Goal: Task Accomplishment & Management: Complete application form

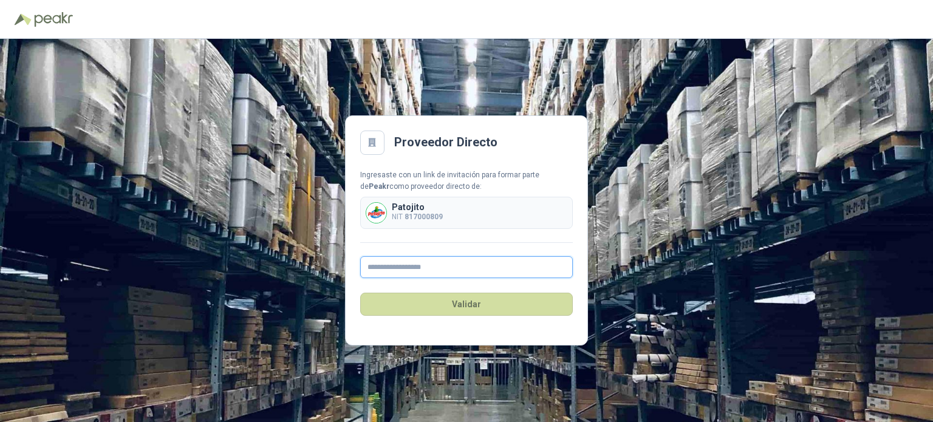
click at [431, 271] on input "text" at bounding box center [466, 267] width 213 height 22
type input "**********"
click at [553, 237] on div "**********" at bounding box center [466, 223] width 213 height 109
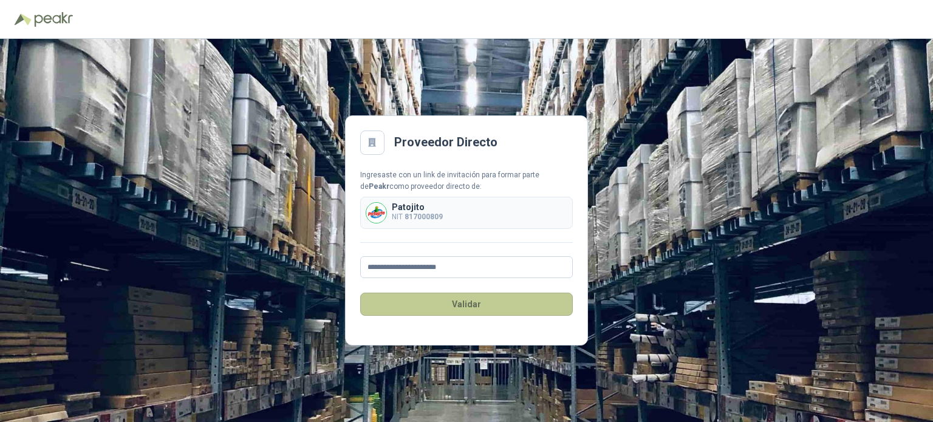
click at [500, 313] on button "Validar" at bounding box center [466, 304] width 213 height 23
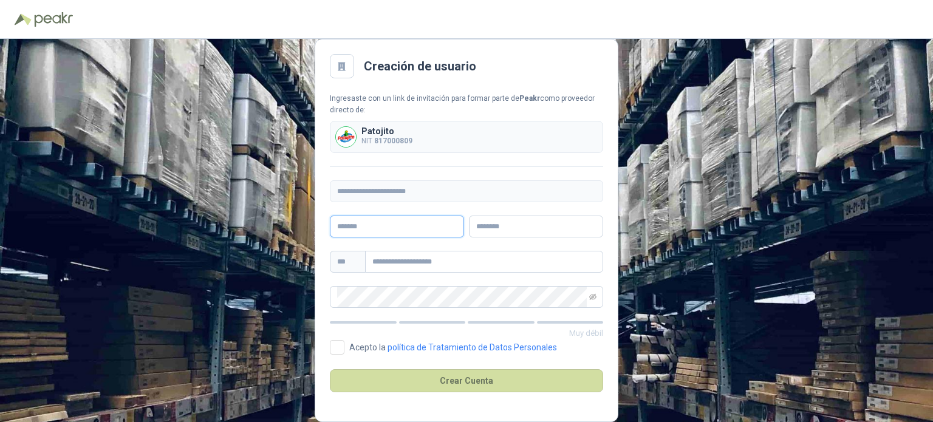
click at [404, 230] on input "text" at bounding box center [397, 227] width 134 height 22
type input "*******"
type input "**********"
click at [296, 298] on div "**********" at bounding box center [466, 230] width 933 height 383
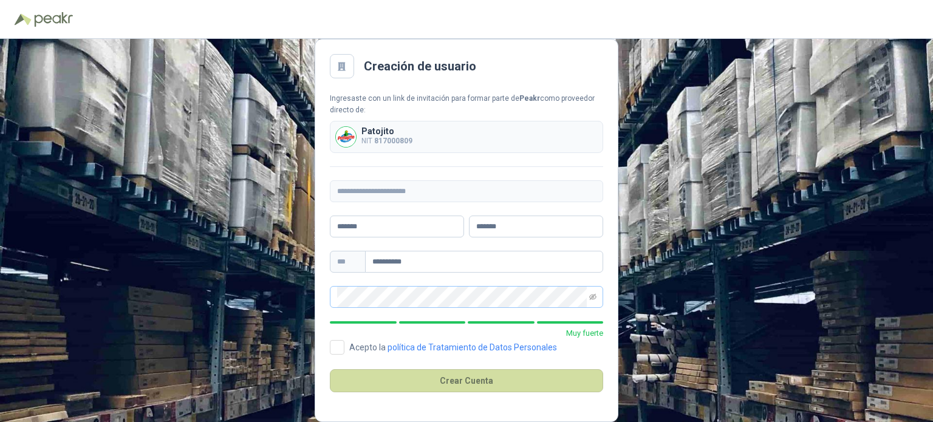
click at [597, 297] on span at bounding box center [466, 297] width 273 height 22
click at [597, 296] on span at bounding box center [466, 297] width 273 height 22
click at [593, 296] on icon "eye-invisible" at bounding box center [592, 296] width 7 height 7
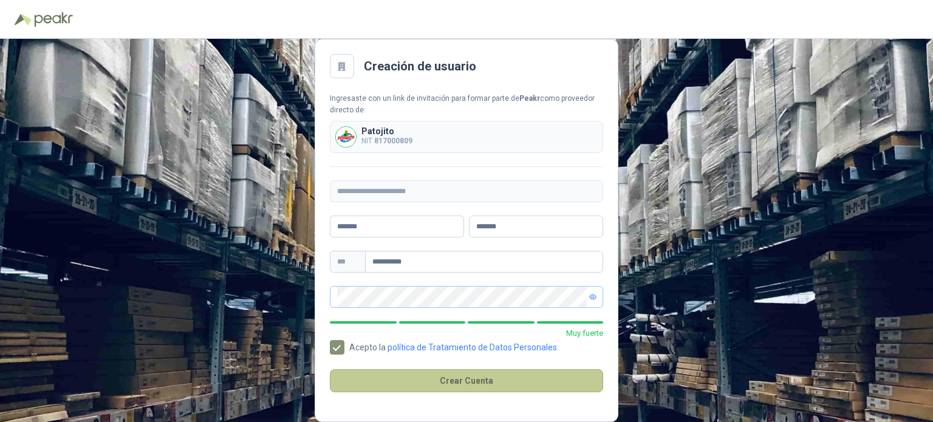
click at [459, 383] on button "Crear Cuenta" at bounding box center [466, 380] width 273 height 23
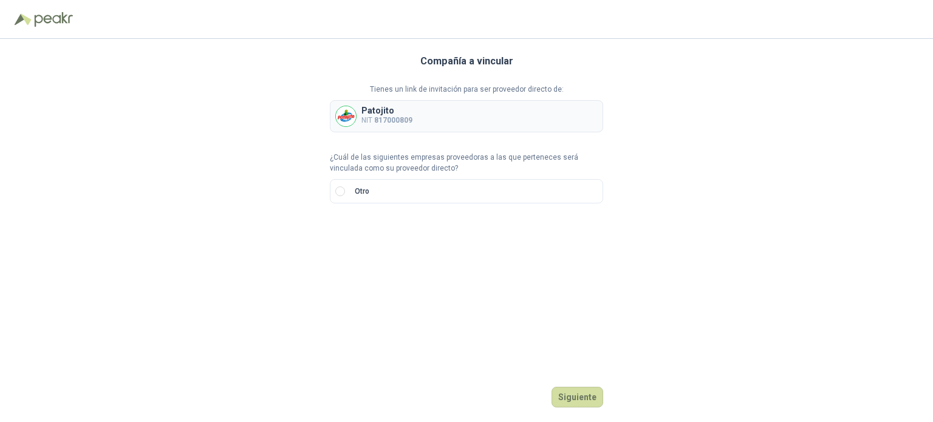
click at [390, 107] on p "Patojito" at bounding box center [386, 110] width 51 height 9
click at [376, 116] on b "817000809" at bounding box center [393, 120] width 38 height 9
click at [400, 121] on b "817000809" at bounding box center [393, 120] width 38 height 9
click at [407, 270] on div "Compañía a vincular Tienes un link de invitación para ser proveedor directo de:…" at bounding box center [466, 230] width 273 height 383
click at [347, 192] on label "Otro" at bounding box center [466, 191] width 273 height 24
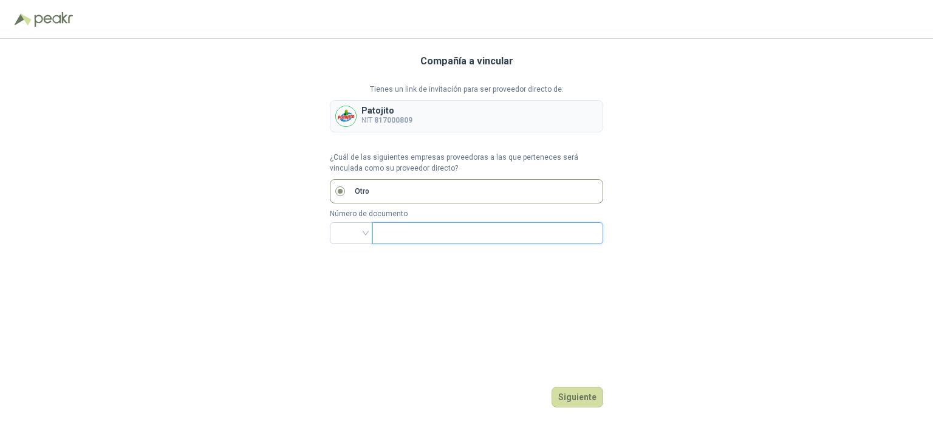
click at [396, 236] on input "text" at bounding box center [487, 233] width 214 height 21
click at [352, 232] on input "search" at bounding box center [351, 232] width 29 height 18
click at [353, 298] on div "NIT" at bounding box center [351, 296] width 24 height 13
click at [401, 233] on input "text" at bounding box center [487, 233] width 214 height 21
type input "**********"
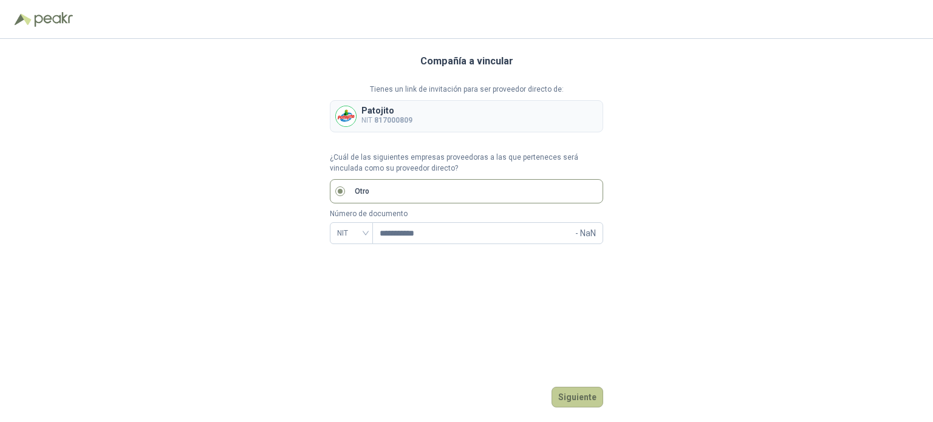
click at [583, 399] on button "Siguiente" at bounding box center [577, 397] width 52 height 21
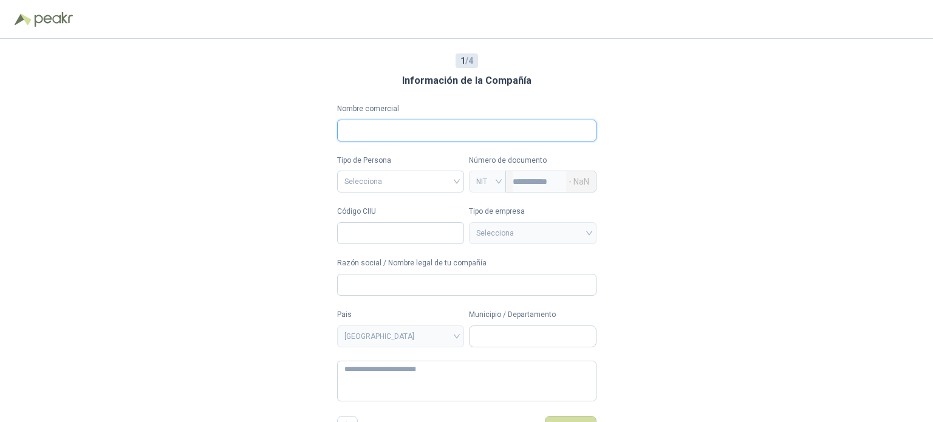
click at [530, 131] on input "Nombre comercial" at bounding box center [466, 131] width 259 height 22
type input "**********"
click at [443, 188] on input "search" at bounding box center [400, 180] width 113 height 18
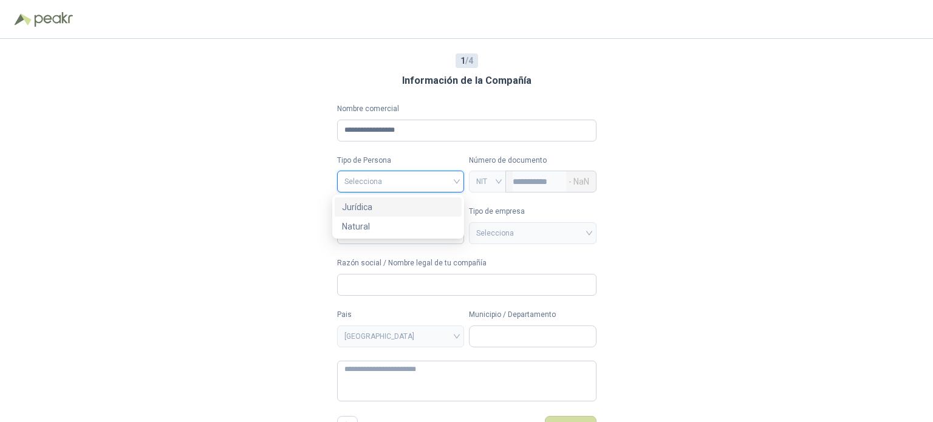
click at [411, 205] on div "Jurídica" at bounding box center [398, 206] width 112 height 13
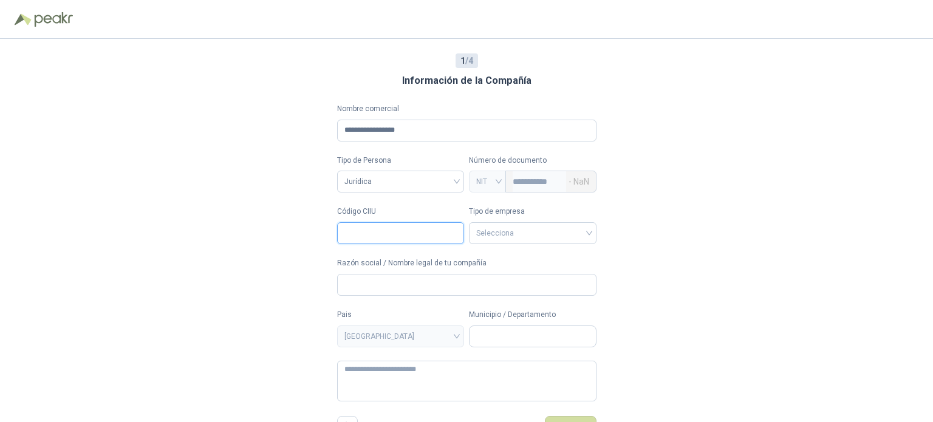
click at [395, 237] on input "Código CIIU" at bounding box center [401, 233] width 128 height 22
click at [588, 235] on input "search" at bounding box center [532, 232] width 113 height 18
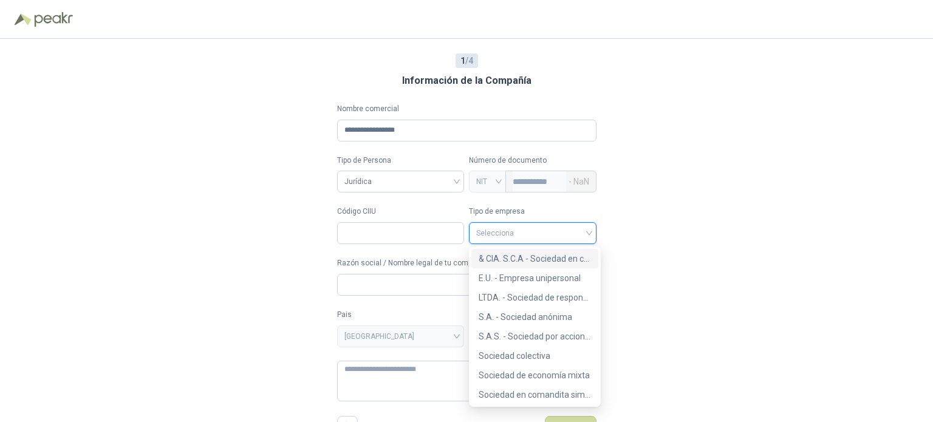
click at [721, 254] on div "**********" at bounding box center [466, 230] width 933 height 383
click at [589, 237] on input "search" at bounding box center [532, 232] width 113 height 18
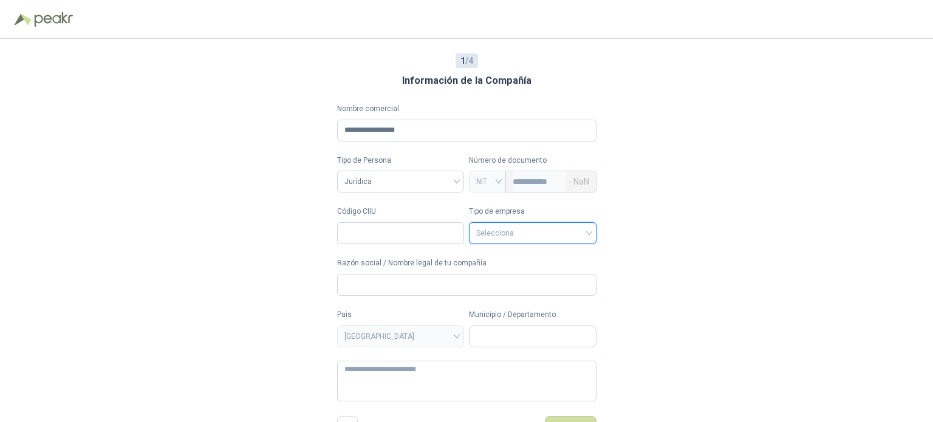
click at [559, 236] on input "search" at bounding box center [532, 232] width 113 height 18
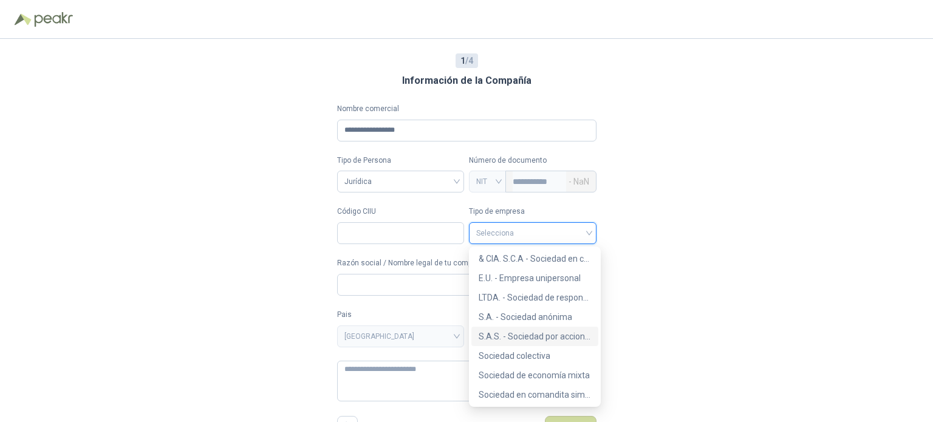
click at [537, 336] on div "S.A.S. - Sociedad por acciones simplificada" at bounding box center [534, 336] width 112 height 13
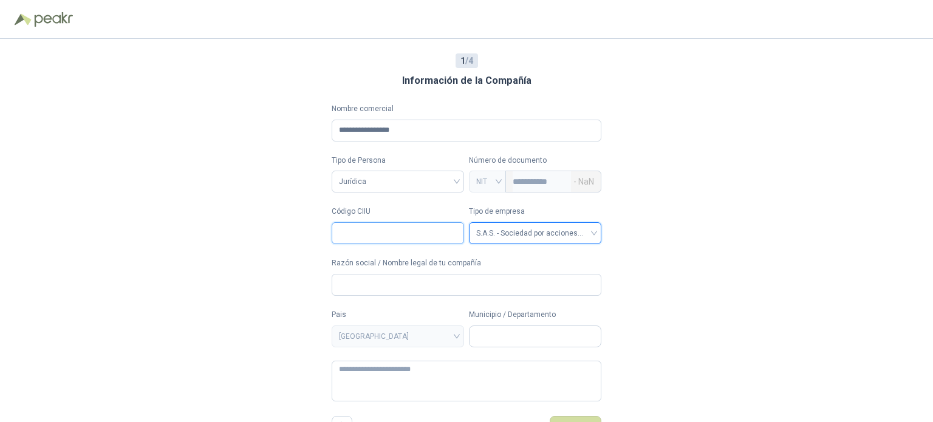
click at [403, 234] on input "Código CIIU" at bounding box center [398, 233] width 132 height 22
click at [429, 281] on input "Razón social / Nombre legal de tu compañía" at bounding box center [467, 285] width 270 height 22
type input "**********"
click at [350, 237] on input "Código CIIU" at bounding box center [398, 233] width 132 height 22
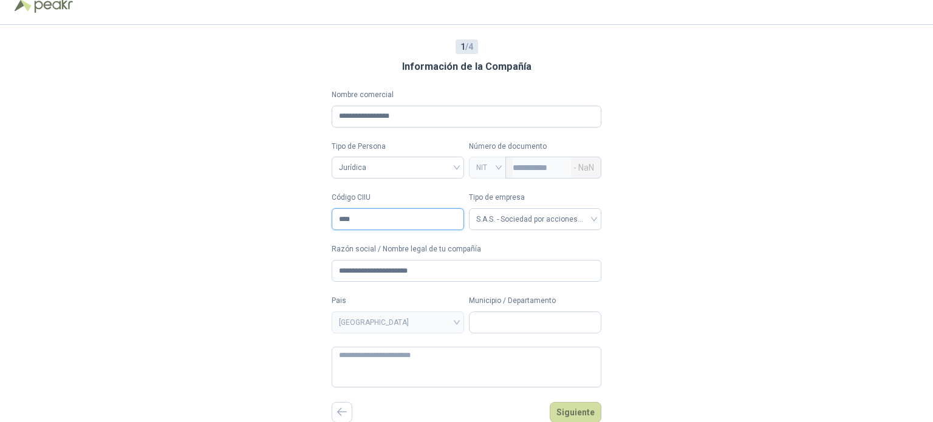
click at [403, 332] on span at bounding box center [398, 322] width 118 height 21
type input "****"
click at [503, 324] on input "Municipio / Departamento" at bounding box center [534, 322] width 131 height 21
type input "****"
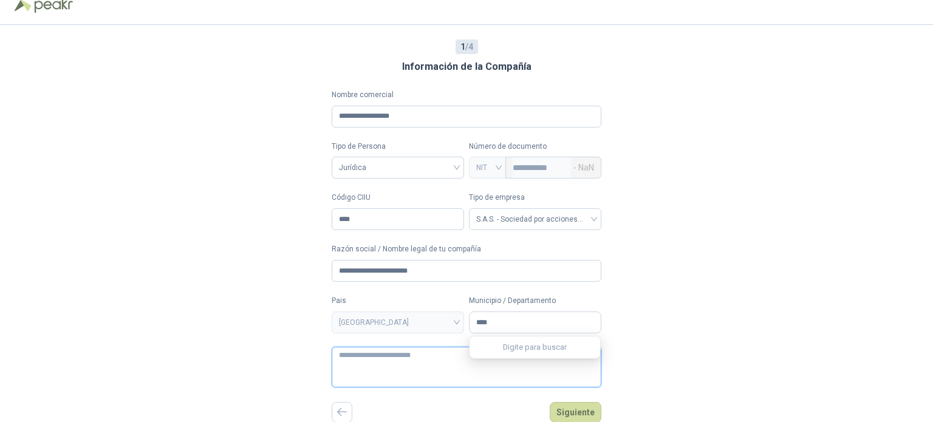
type textarea "**********"
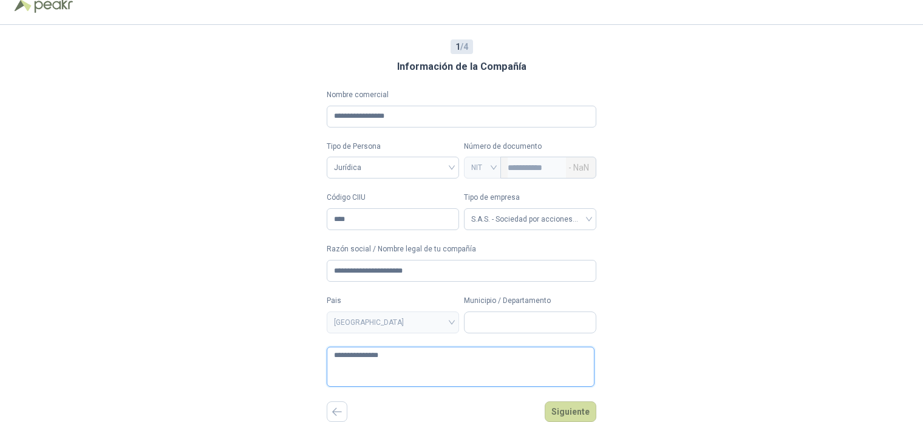
click at [410, 359] on textarea "**********" at bounding box center [461, 367] width 268 height 41
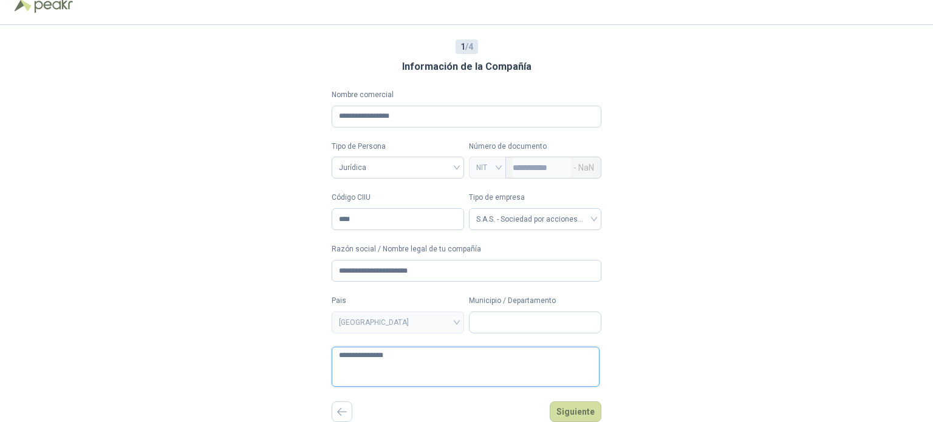
type textarea "**********"
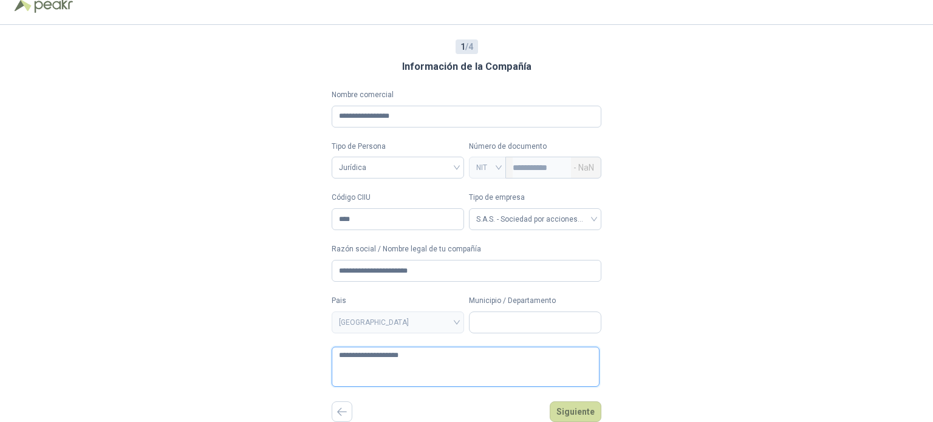
type textarea "**********"
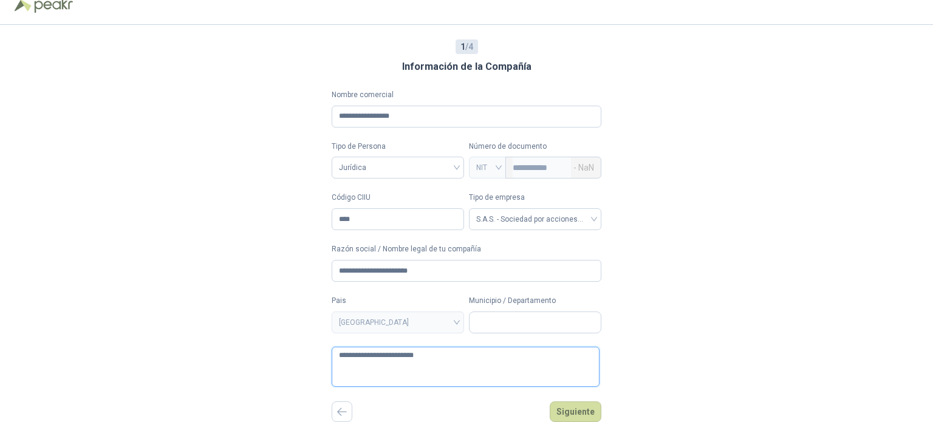
type textarea "**********"
click at [561, 414] on button "Siguiente" at bounding box center [576, 411] width 52 height 21
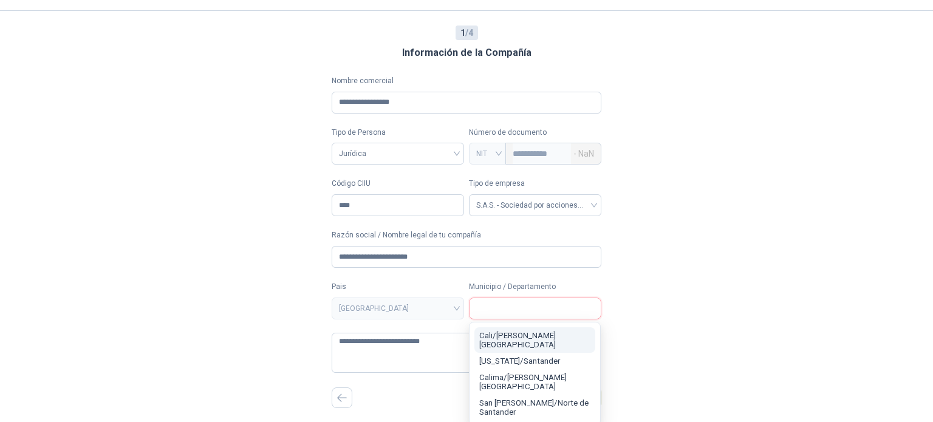
click at [528, 315] on input "Municipio / Departamento" at bounding box center [534, 308] width 131 height 21
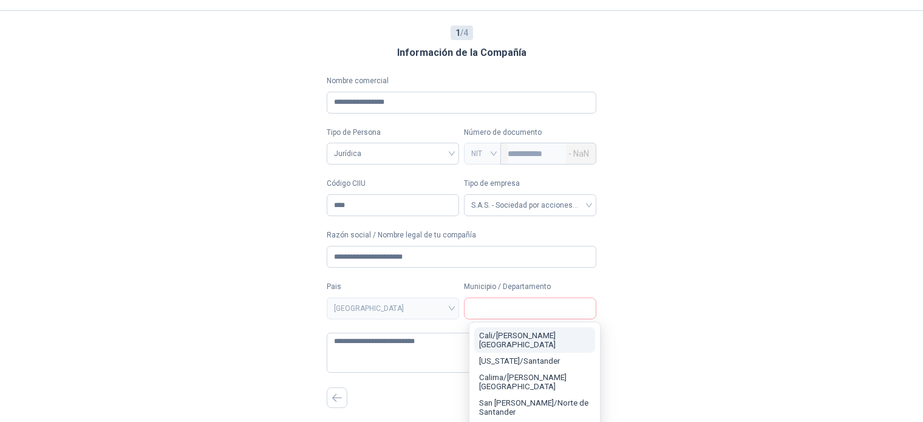
click at [500, 346] on span "Cali / [PERSON_NAME][GEOGRAPHIC_DATA]" at bounding box center [517, 340] width 77 height 18
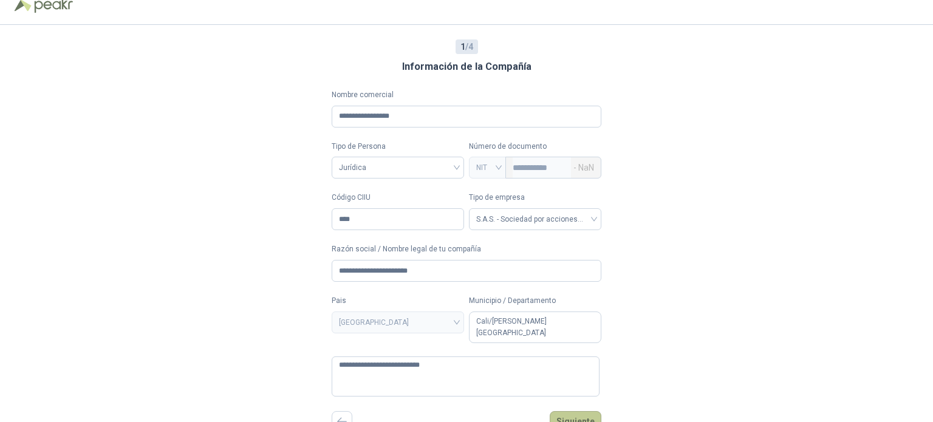
click at [571, 411] on button "Siguiente" at bounding box center [576, 421] width 52 height 21
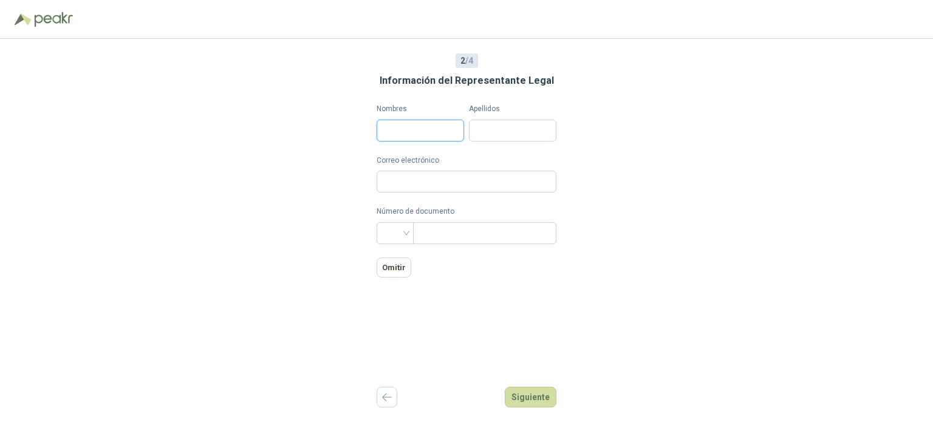
click at [412, 133] on input "Nombres" at bounding box center [419, 131] width 87 height 22
type input "*******"
type input "******"
type input "**********"
click at [395, 234] on input "search" at bounding box center [395, 232] width 22 height 18
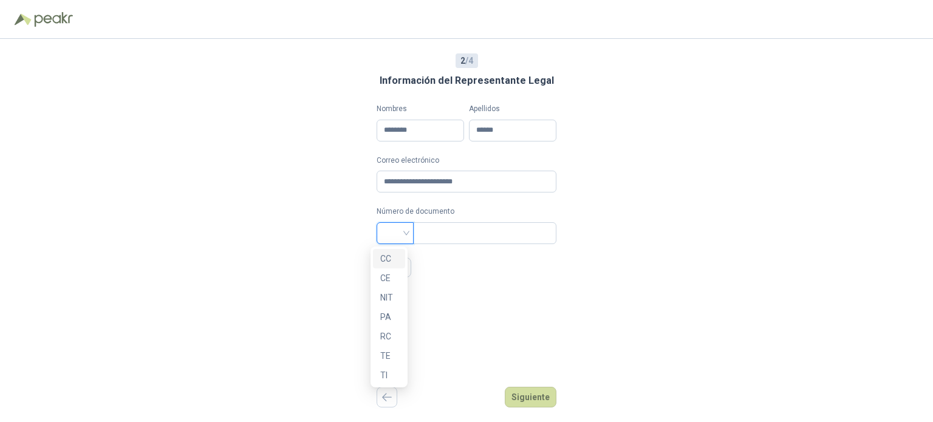
click at [393, 259] on div "CC" at bounding box center [389, 258] width 18 height 13
click at [435, 230] on input "text" at bounding box center [483, 233] width 126 height 21
click at [390, 231] on span "CC" at bounding box center [395, 233] width 22 height 18
click at [390, 294] on div "NIT" at bounding box center [389, 297] width 18 height 13
click at [454, 228] on input "text" at bounding box center [483, 233] width 126 height 21
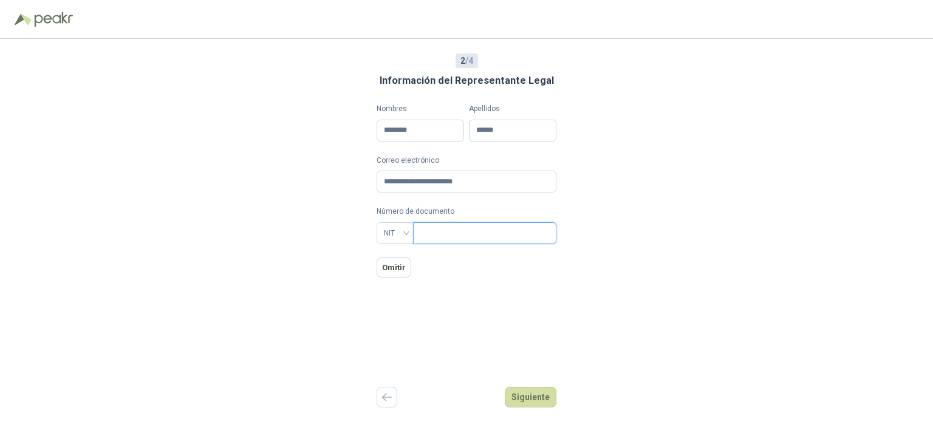
type input "**********"
click at [544, 393] on button "Siguiente" at bounding box center [531, 397] width 52 height 21
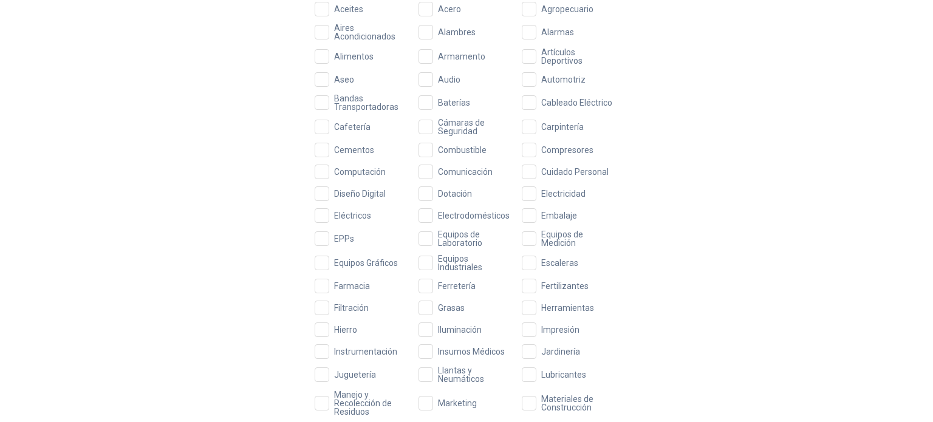
scroll to position [182, 0]
click at [551, 57] on span "Artículos Deportivos" at bounding box center [577, 54] width 82 height 17
click at [345, 81] on span "Aseo" at bounding box center [344, 77] width 30 height 9
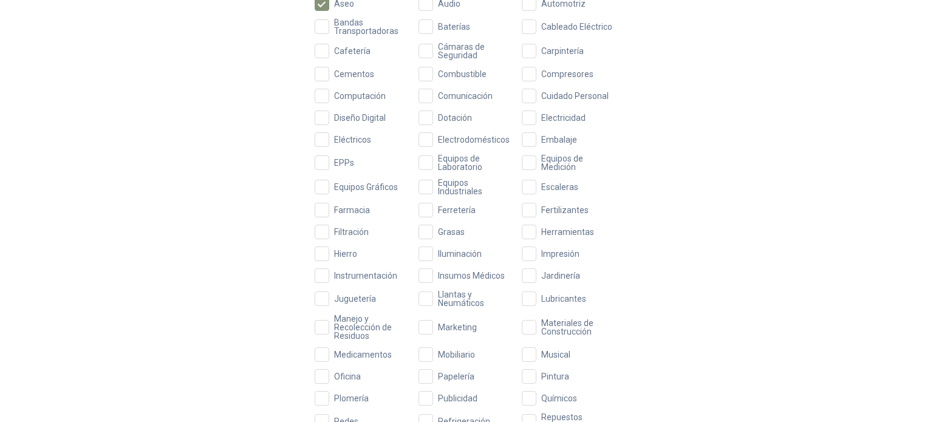
scroll to position [271, 0]
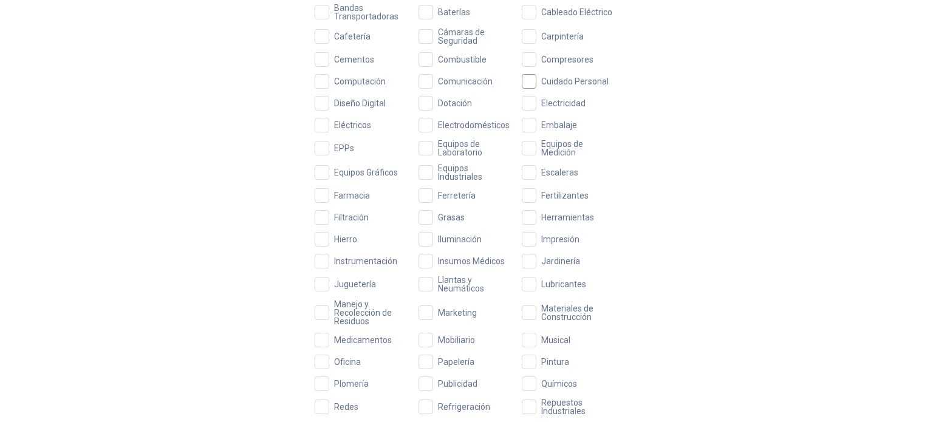
click at [563, 80] on span "Cuidado Personal" at bounding box center [574, 81] width 77 height 9
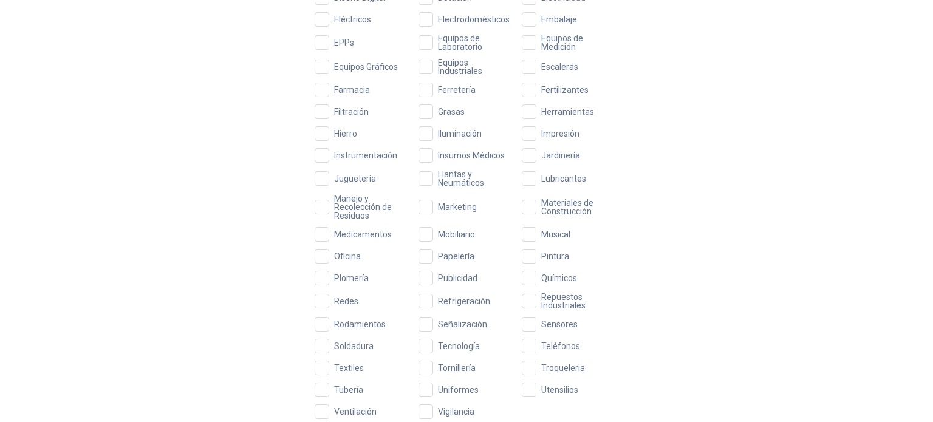
scroll to position [418, 0]
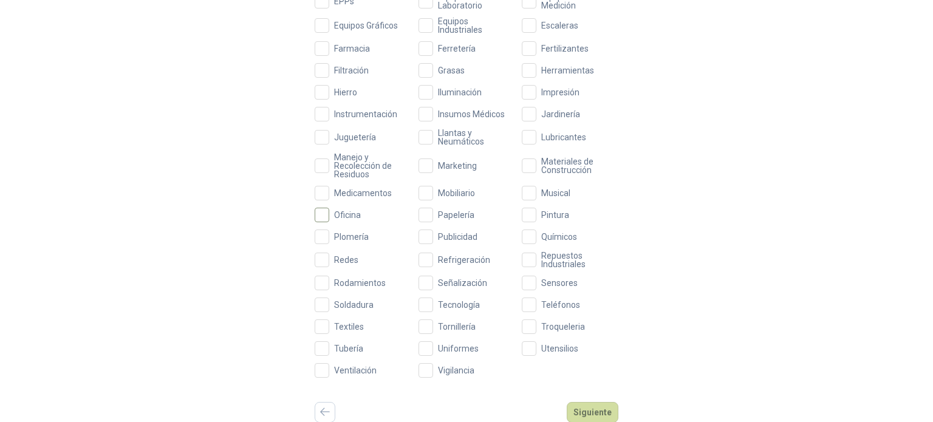
click at [360, 214] on span "Oficina" at bounding box center [347, 215] width 36 height 9
click at [361, 329] on span "Textiles" at bounding box center [348, 326] width 39 height 9
click at [357, 329] on span "Textiles" at bounding box center [348, 326] width 39 height 9
click at [452, 348] on span "Uniformes" at bounding box center [458, 348] width 50 height 9
click at [457, 235] on span "Publicidad" at bounding box center [457, 237] width 49 height 9
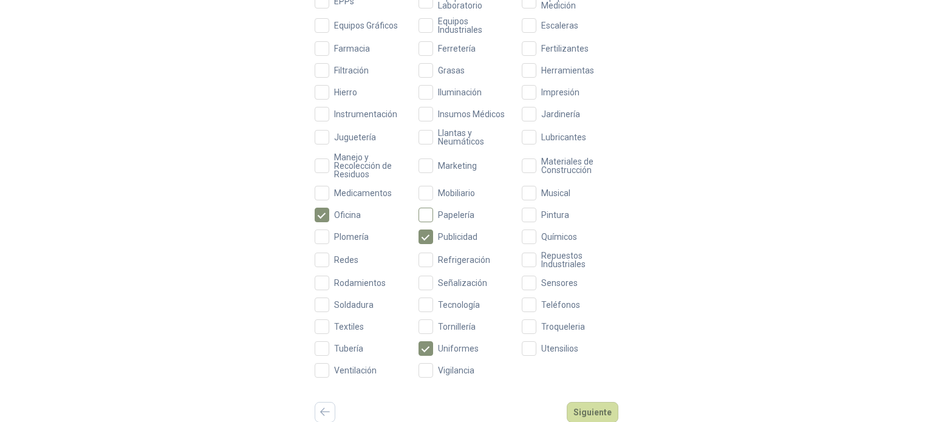
click at [460, 213] on span "Papelería" at bounding box center [456, 215] width 46 height 9
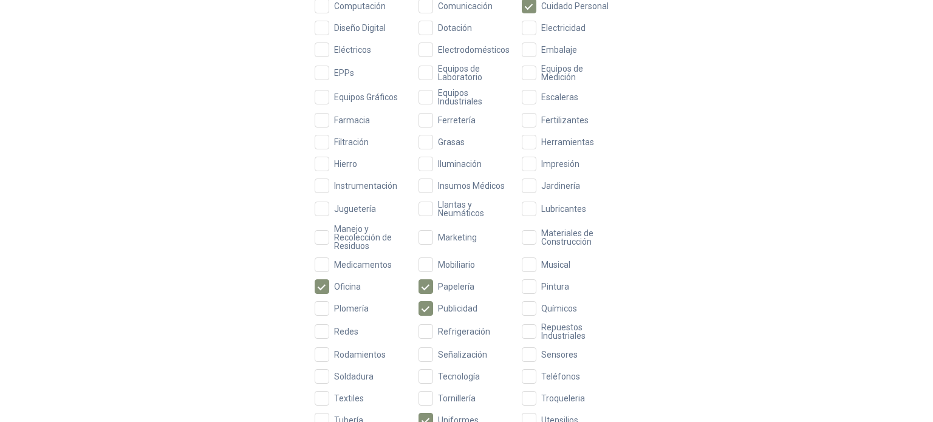
scroll to position [350, 0]
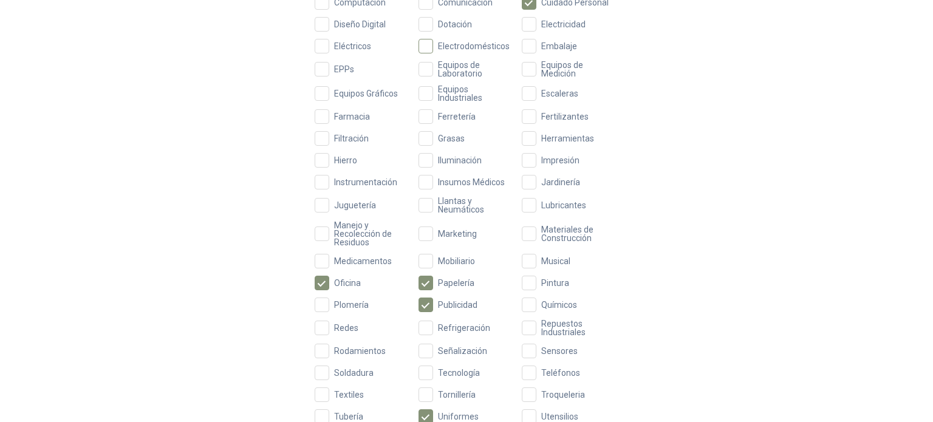
click at [486, 49] on span "Electrodomésticos" at bounding box center [473, 46] width 81 height 9
click at [457, 22] on span "Dotación" at bounding box center [455, 24] width 44 height 9
click at [460, 114] on span "Ferretería" at bounding box center [456, 116] width 47 height 9
click at [562, 45] on span "Embalaje" at bounding box center [559, 46] width 46 height 9
click at [567, 158] on span "Impresión" at bounding box center [560, 160] width 48 height 9
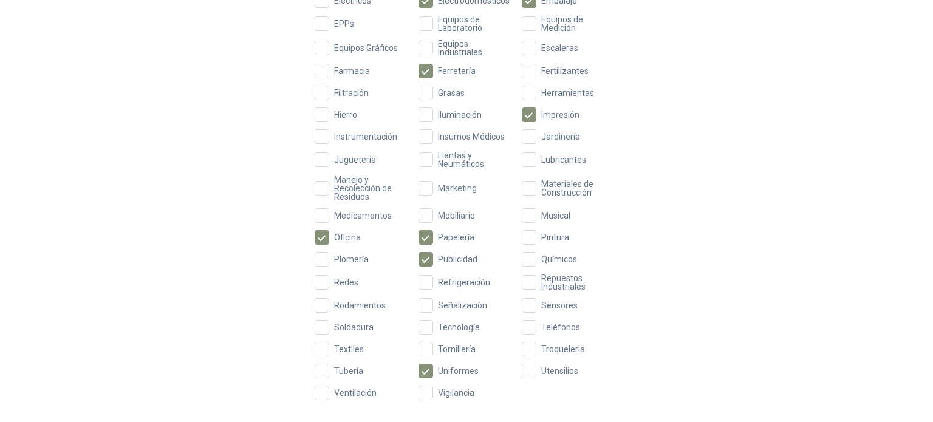
scroll to position [418, 0]
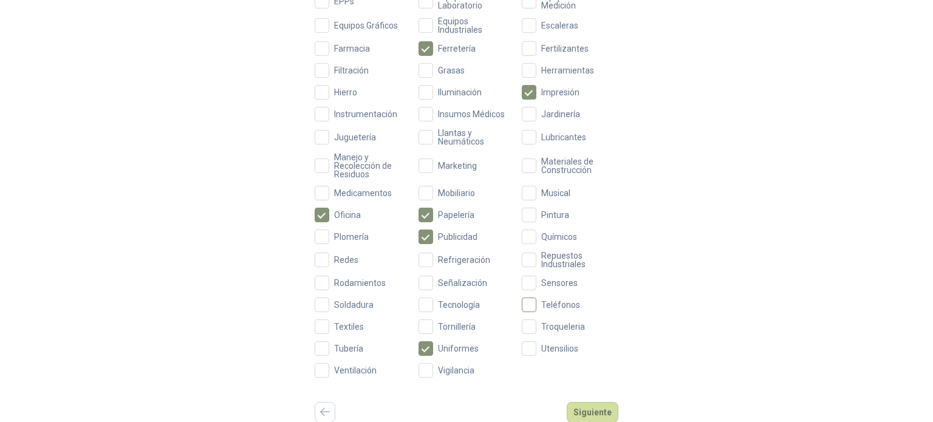
click at [568, 305] on span "Teléfonos" at bounding box center [560, 305] width 49 height 9
click at [568, 347] on span "Utensilios" at bounding box center [559, 348] width 47 height 9
click at [597, 411] on button "Siguiente" at bounding box center [593, 412] width 52 height 21
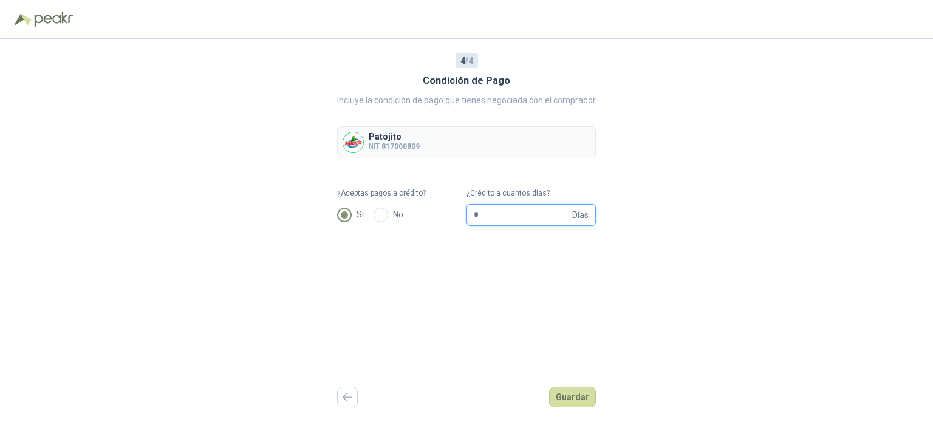
click at [515, 217] on input "*" at bounding box center [522, 215] width 96 height 21
type input "**"
click at [573, 396] on button "Guardar" at bounding box center [572, 397] width 47 height 21
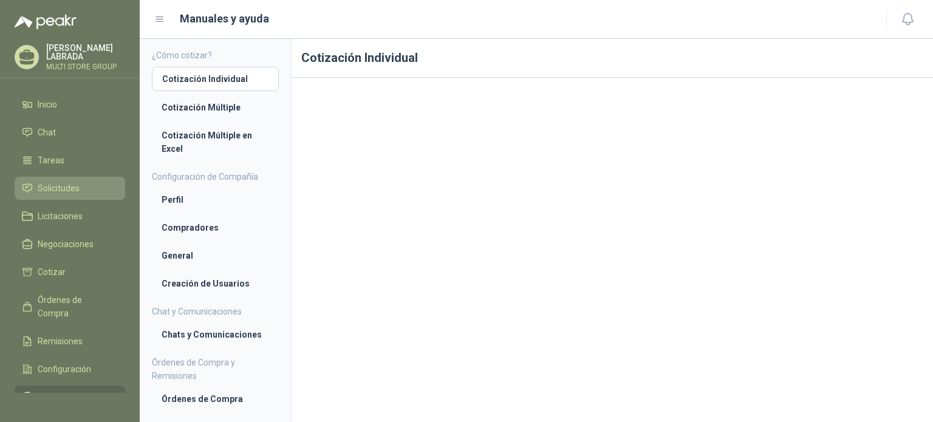
click at [68, 178] on link "Solicitudes" at bounding box center [70, 188] width 111 height 23
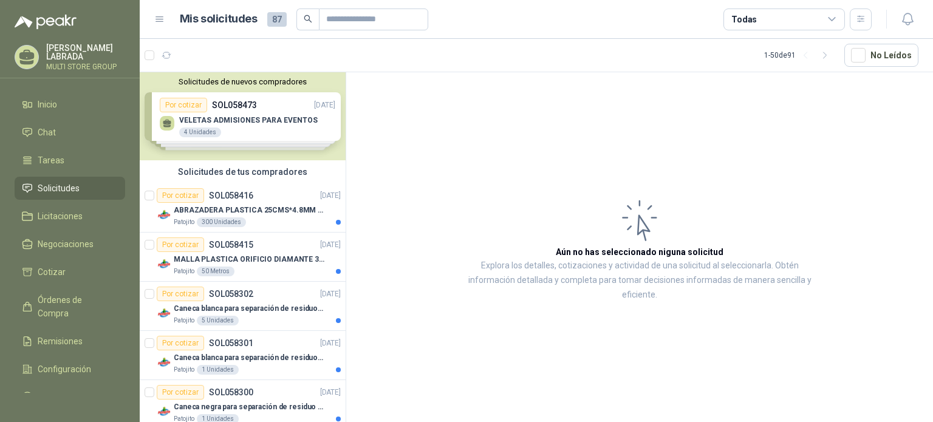
click at [244, 120] on div "Solicitudes de nuevos compradores Por cotizar SOL058473 [DATE] VELETAS ADMISION…" at bounding box center [243, 116] width 206 height 88
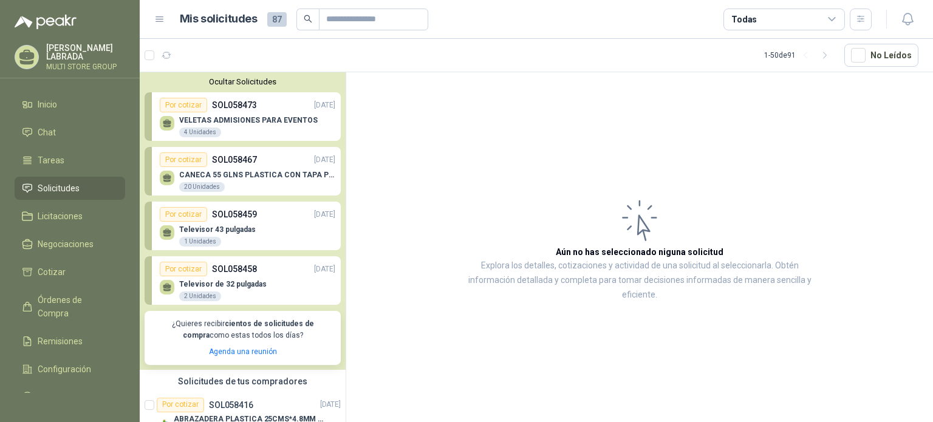
click at [275, 138] on div "VELETAS ADMISIONES PARA EVENTOS 4 Unidades" at bounding box center [248, 127] width 138 height 22
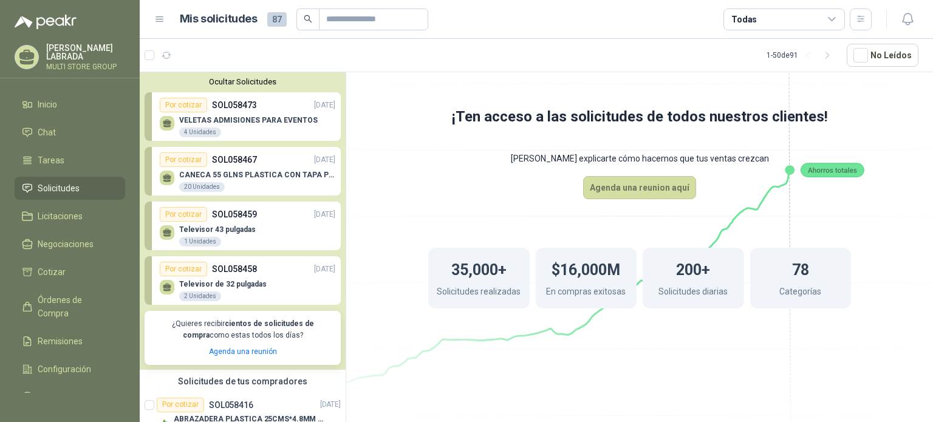
click at [475, 285] on p "Solicitudes realizadas" at bounding box center [479, 293] width 84 height 16
click at [253, 120] on p "VELETAS ADMISIONES PARA EVENTOS" at bounding box center [248, 120] width 138 height 9
click at [186, 104] on div "Por cotizar" at bounding box center [183, 105] width 47 height 15
click at [238, 171] on p "CANECA 55 GLNS PLASTICA CON TAPA PEQUEÑA" at bounding box center [257, 175] width 156 height 9
click at [379, 256] on icon at bounding box center [639, 207] width 680 height 574
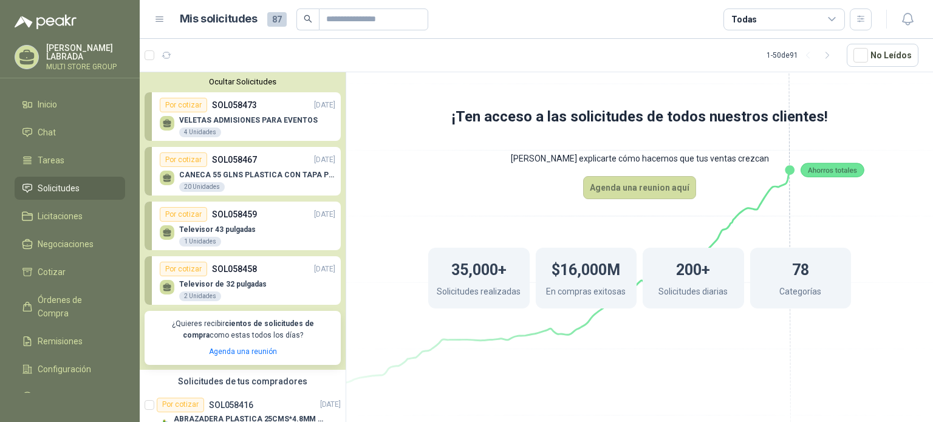
click at [271, 120] on p "VELETAS ADMISIONES PARA EVENTOS" at bounding box center [248, 120] width 138 height 9
click at [268, 168] on div "CANECA 55 GLNS PLASTICA CON TAPA PEQUEÑA 20 Unidades" at bounding box center [247, 180] width 175 height 26
click at [263, 236] on div "Televisor 43 pulgadas 1 Unidades" at bounding box center [247, 235] width 175 height 26
click at [255, 279] on div "Televisor de 32 pulgadas 2 Unidades" at bounding box center [247, 289] width 175 height 26
click at [243, 339] on p "¿Quieres recibir cientos de solicitudes de compra como estas todos los días?" at bounding box center [243, 329] width 182 height 23
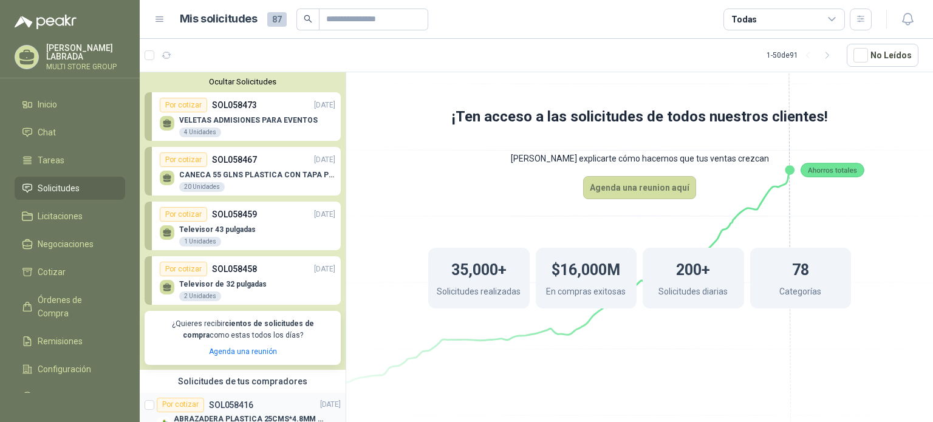
click at [270, 412] on div "ABRAZADERA PLASTICA 25CMS*4.8MM NEGRA" at bounding box center [257, 419] width 167 height 15
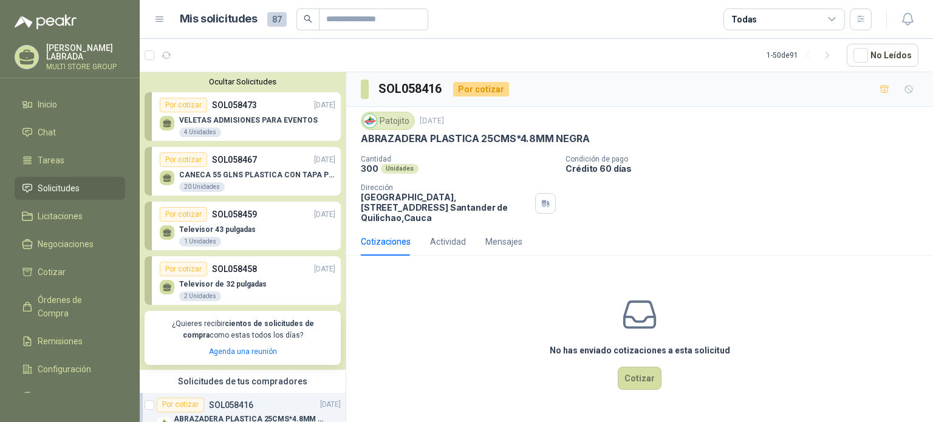
click at [219, 128] on div "VELETAS ADMISIONES PARA EVENTOS 4 Unidades" at bounding box center [248, 127] width 138 height 22
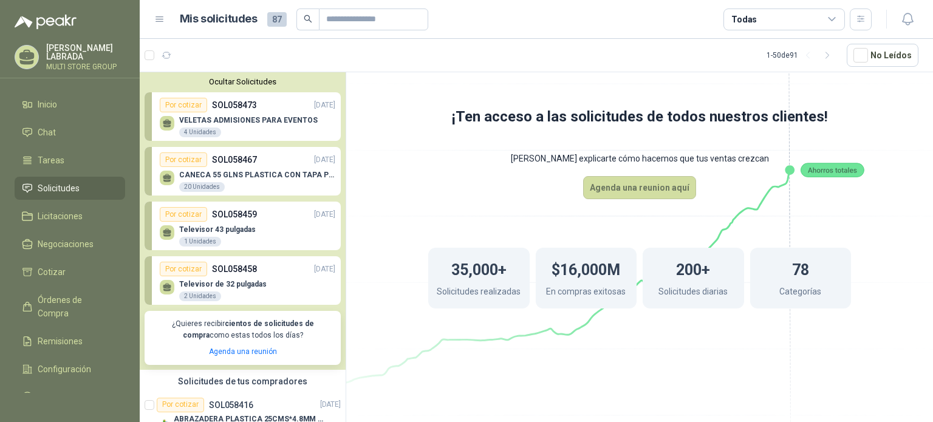
click at [240, 390] on div "Solicitudes de tus compradores" at bounding box center [243, 381] width 206 height 23
click at [233, 415] on p "ABRAZADERA PLASTICA 25CMS*4.8MM NEGRA" at bounding box center [249, 420] width 151 height 12
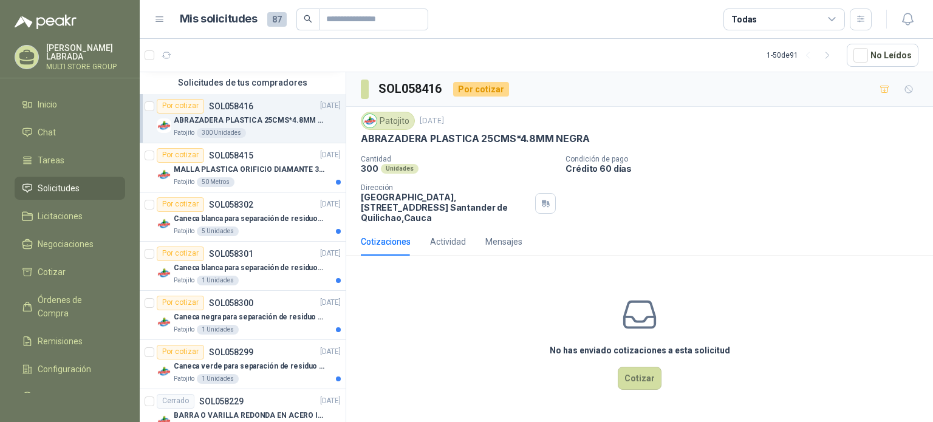
scroll to position [302, 0]
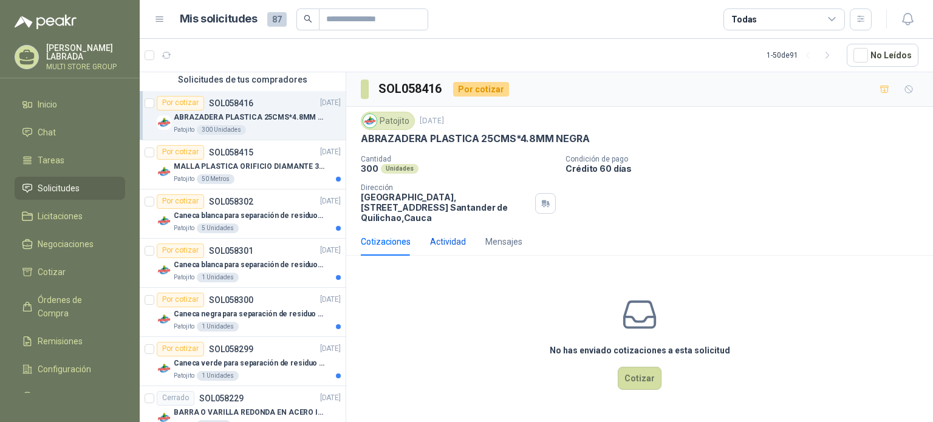
click at [456, 245] on div "Actividad" at bounding box center [448, 241] width 36 height 13
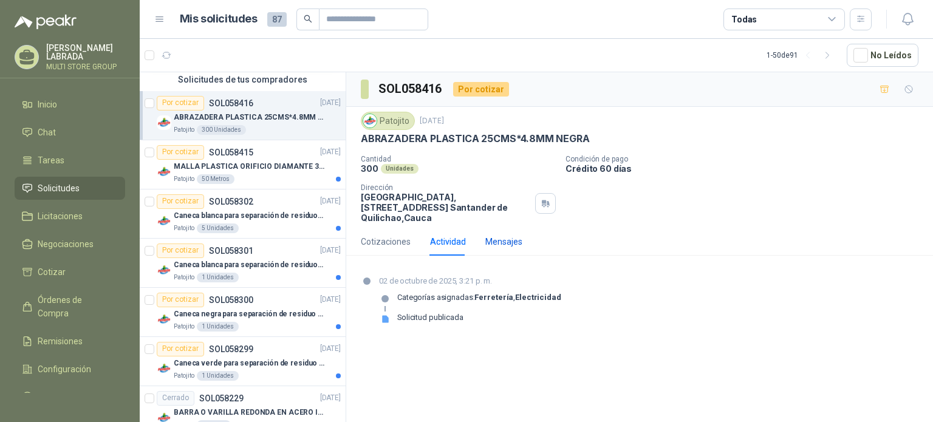
click at [502, 239] on div "Mensajes" at bounding box center [503, 241] width 37 height 13
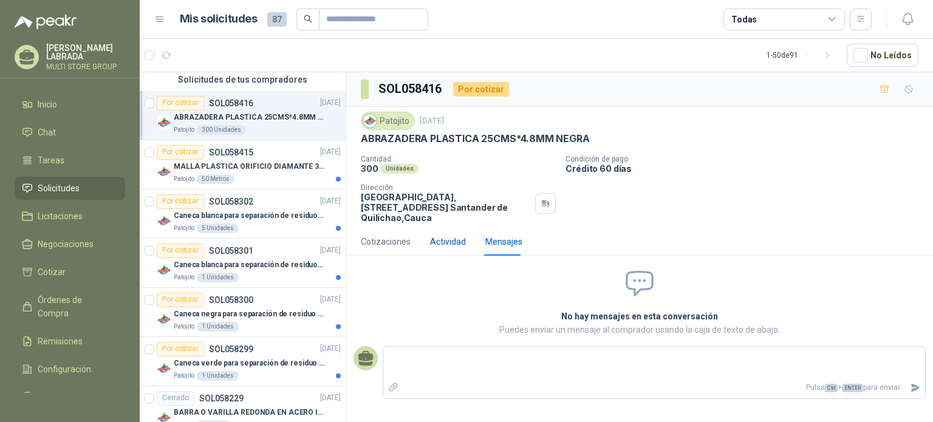
click at [452, 237] on div "Actividad" at bounding box center [448, 241] width 36 height 13
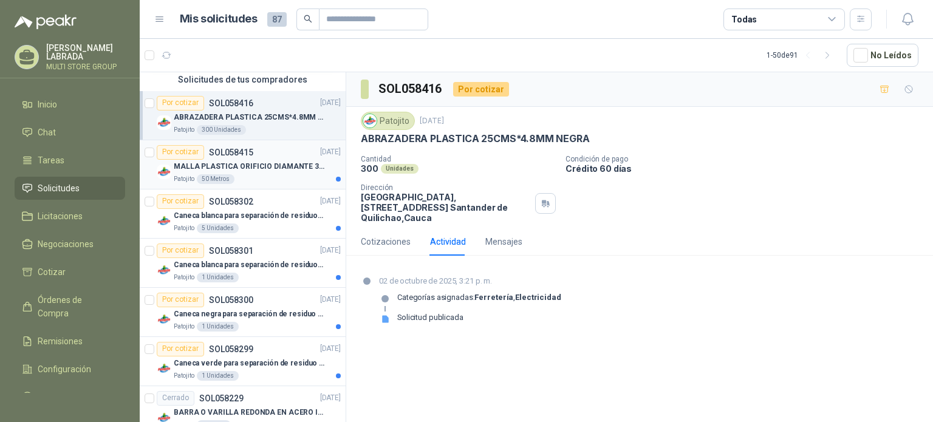
click at [267, 165] on p "MALLA PLASTICA ORIFICIO DIAMANTE 3MM" at bounding box center [249, 167] width 151 height 12
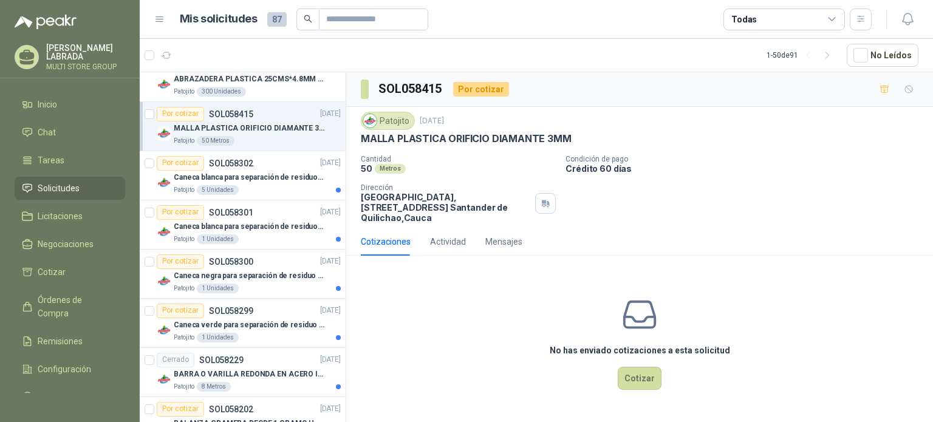
scroll to position [348, 0]
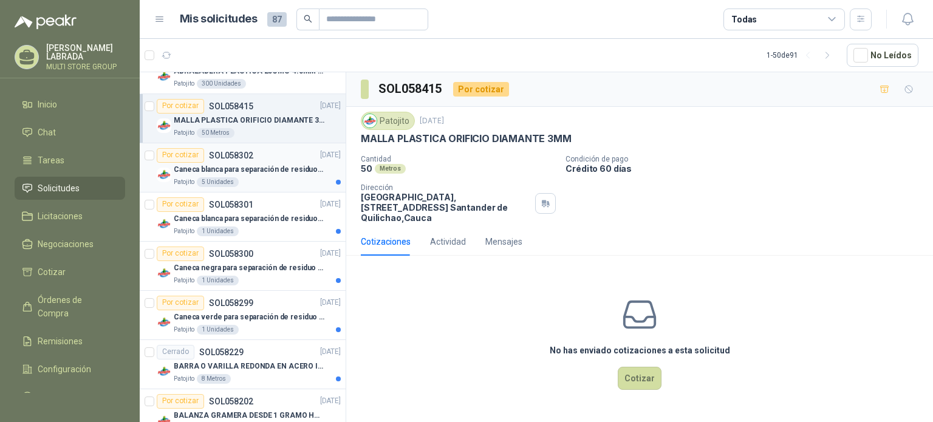
click at [243, 169] on p "Caneca blanca para separación de residuos 121 LT" at bounding box center [249, 170] width 151 height 12
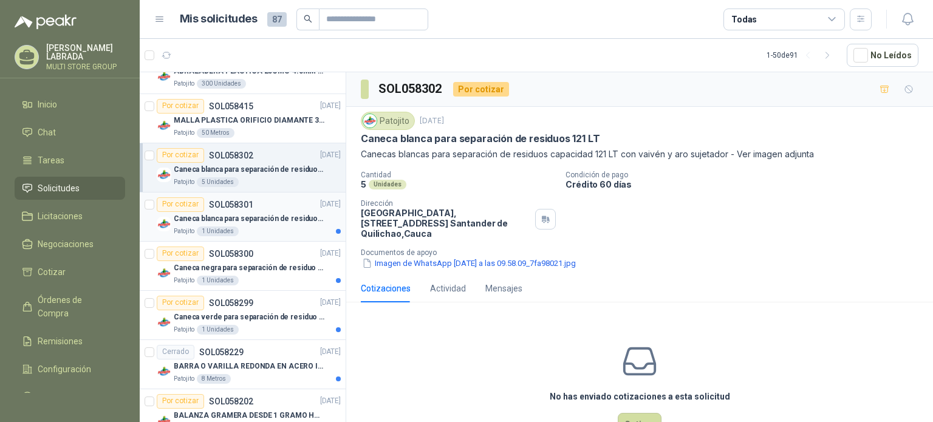
click at [260, 217] on p "Caneca blanca para separación de residuos 10 LT" at bounding box center [249, 219] width 151 height 12
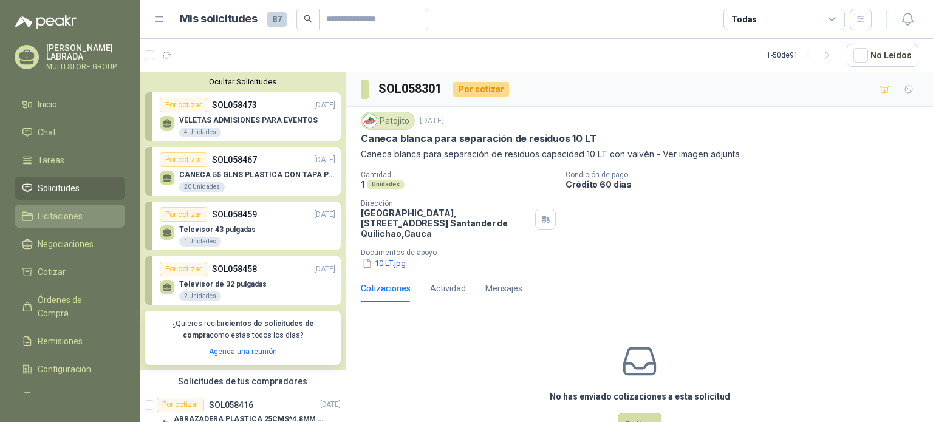
click at [70, 213] on span "Licitaciones" at bounding box center [60, 215] width 45 height 13
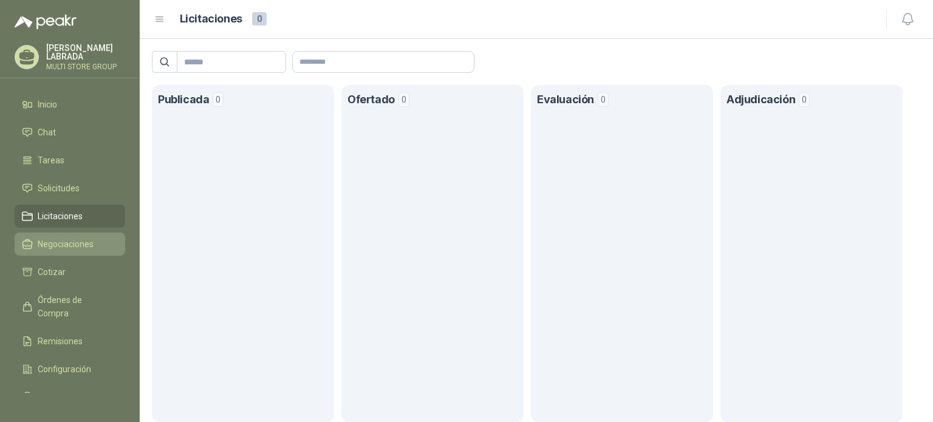
click at [81, 243] on span "Negociaciones" at bounding box center [66, 243] width 56 height 13
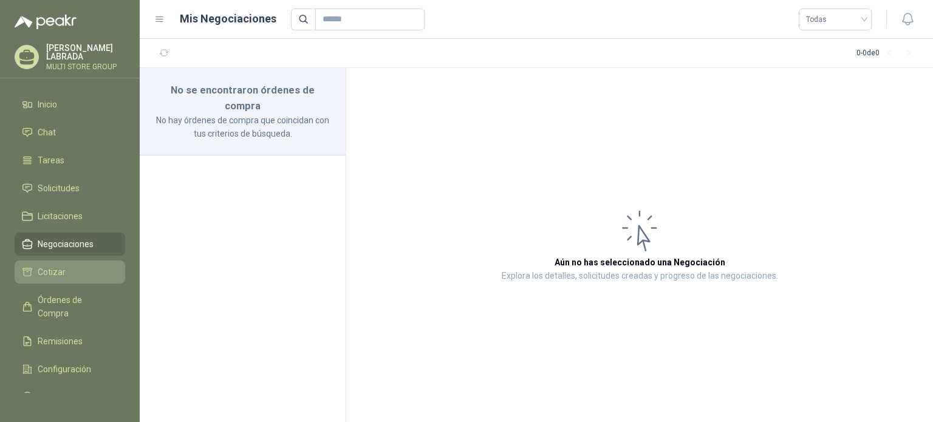
click at [61, 265] on span "Cotizar" at bounding box center [52, 271] width 28 height 13
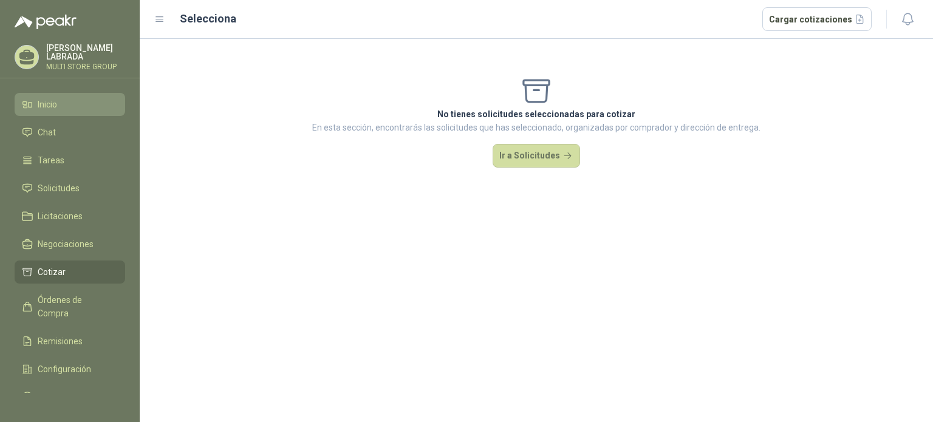
click at [53, 101] on span "Inicio" at bounding box center [47, 104] width 19 height 13
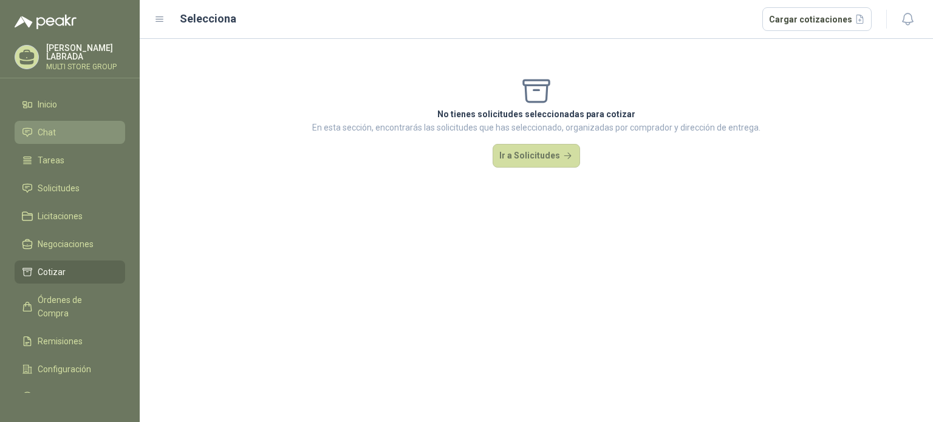
click at [53, 126] on span "Chat" at bounding box center [47, 132] width 18 height 13
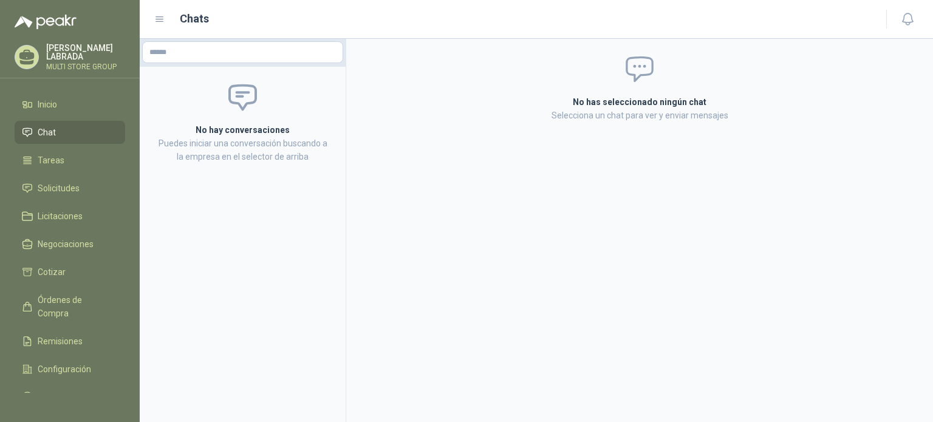
click at [160, 20] on icon at bounding box center [159, 19] width 11 height 11
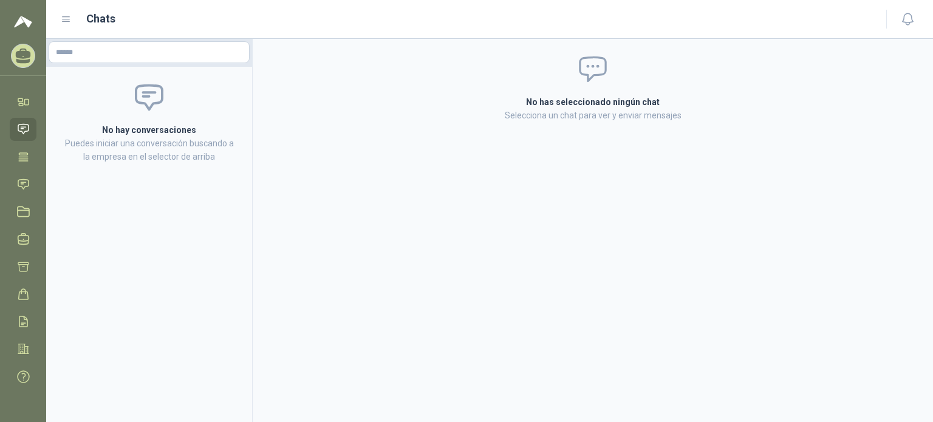
click at [68, 18] on icon at bounding box center [66, 19] width 11 height 11
